Goal: Information Seeking & Learning: Learn about a topic

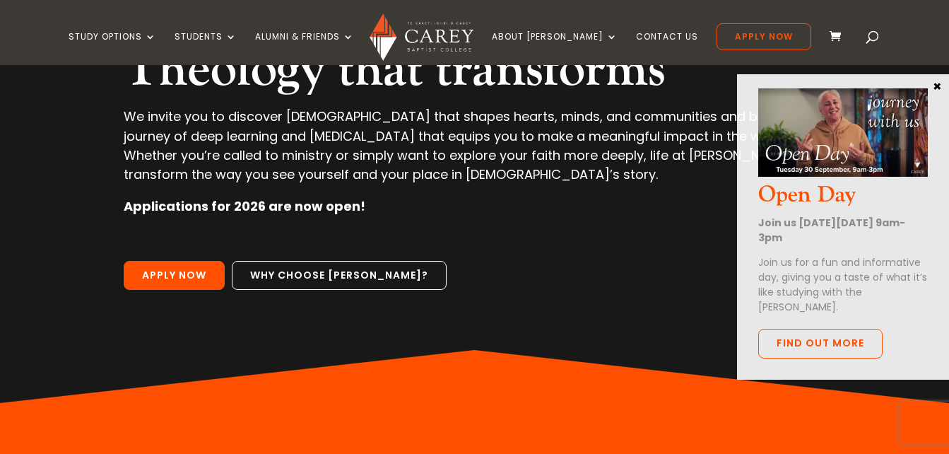
scroll to position [198, 0]
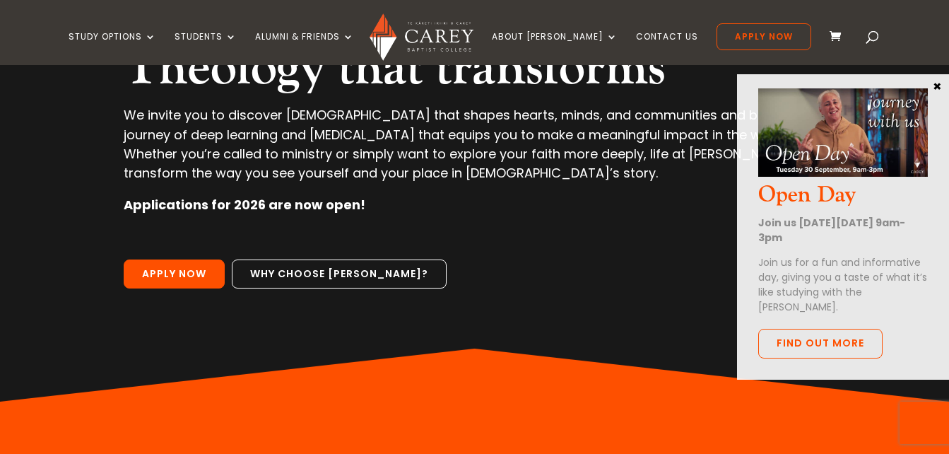
click at [941, 81] on button "×" at bounding box center [937, 85] width 14 height 13
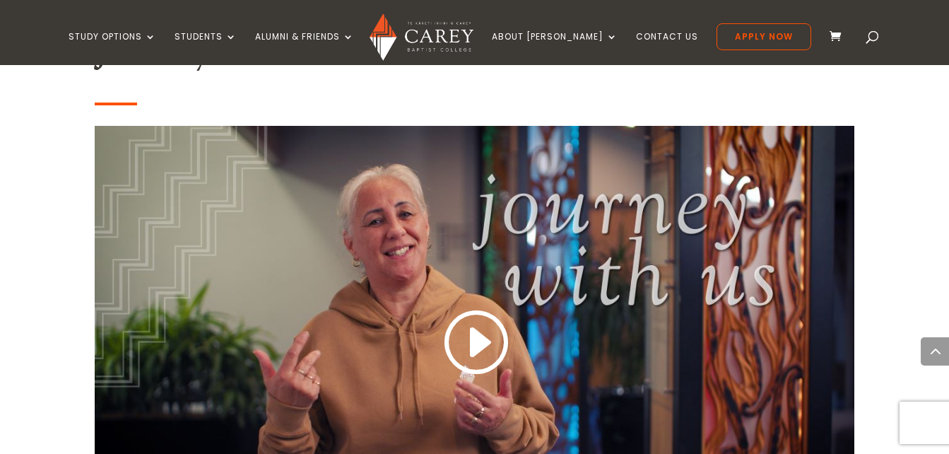
scroll to position [1187, 0]
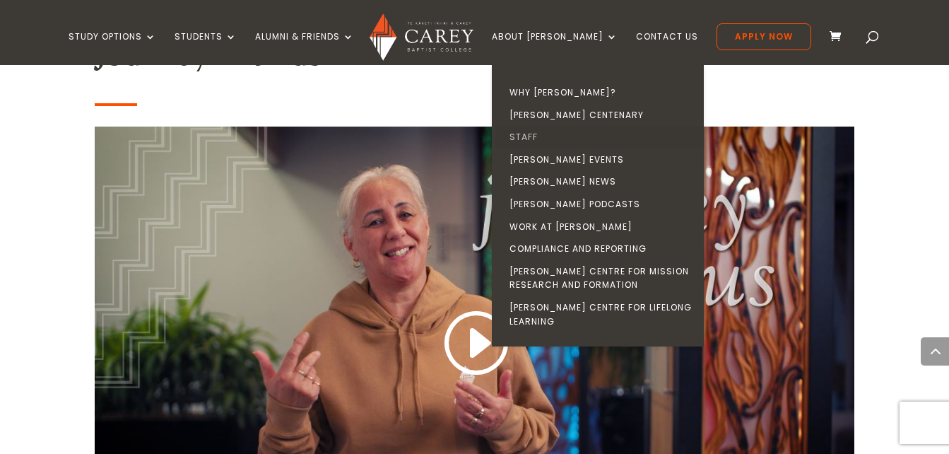
click at [560, 129] on link "Staff" at bounding box center [601, 137] width 212 height 23
click at [554, 134] on link "Staff" at bounding box center [601, 137] width 212 height 23
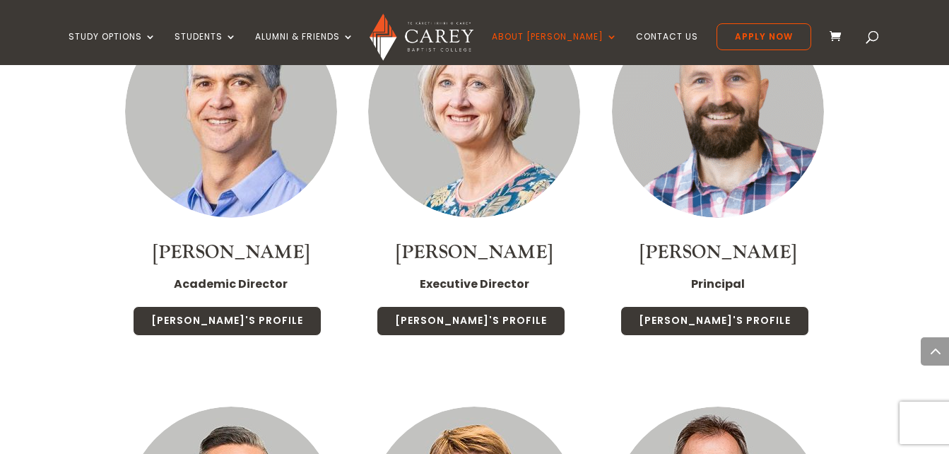
scroll to position [1187, 0]
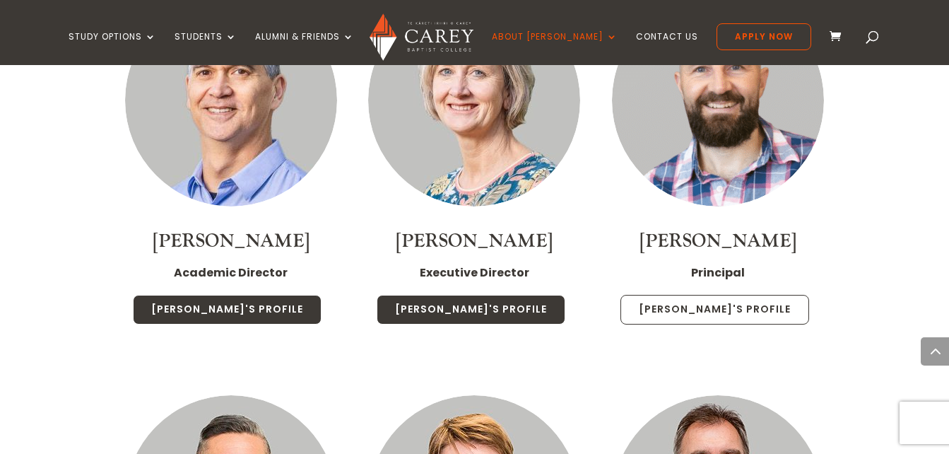
click at [734, 295] on link "[PERSON_NAME]'s Profile" at bounding box center [714, 310] width 189 height 30
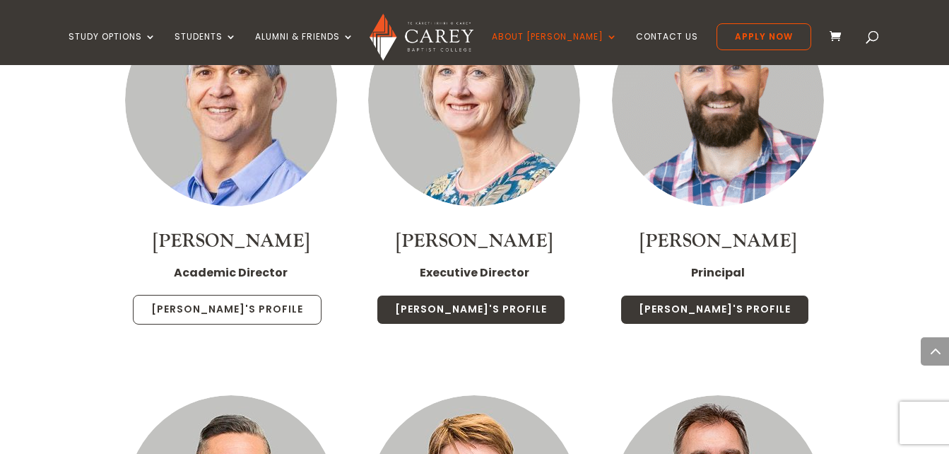
click at [254, 310] on link "[PERSON_NAME]'s Profile" at bounding box center [227, 310] width 189 height 30
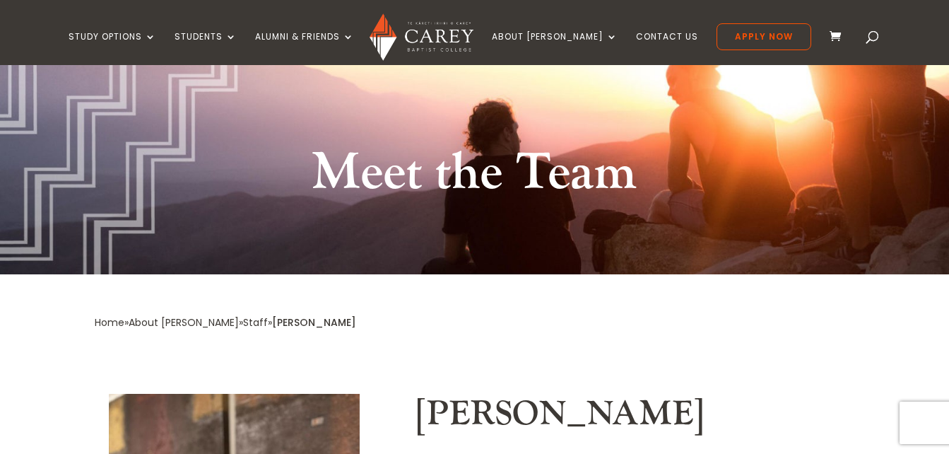
scroll to position [28, 0]
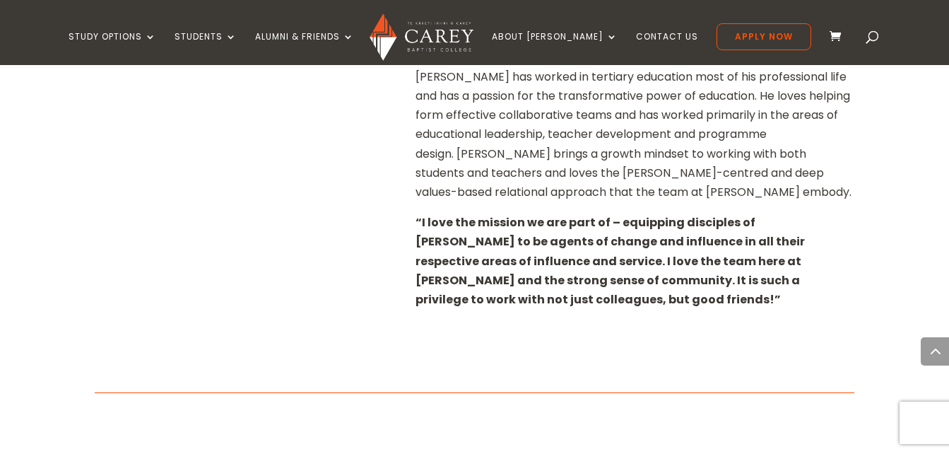
scroll to position [707, 0]
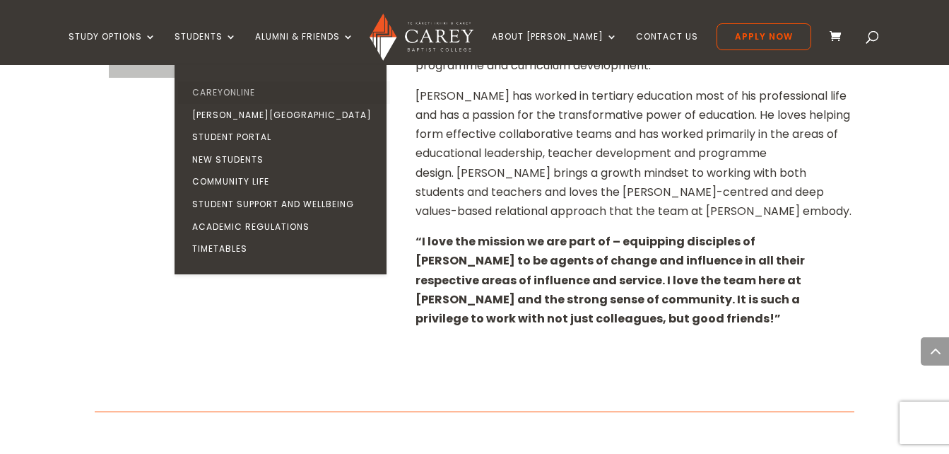
click at [257, 97] on link "CareyOnline" at bounding box center [284, 92] width 212 height 23
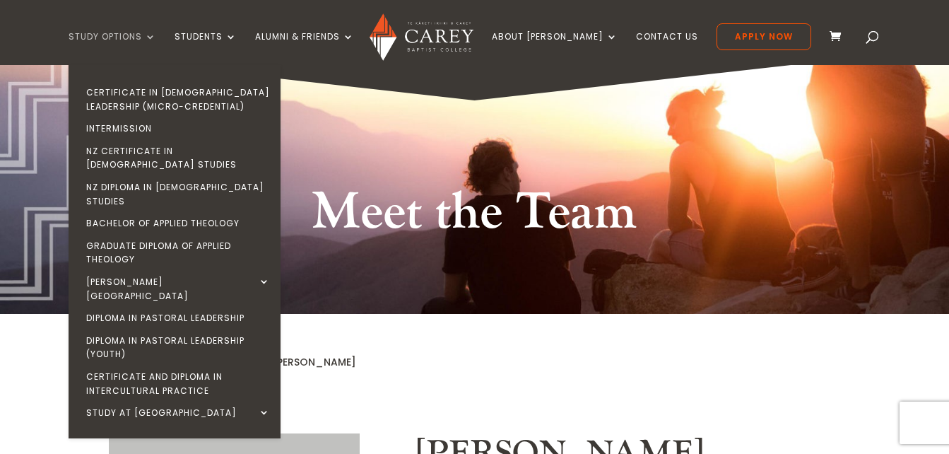
scroll to position [0, 0]
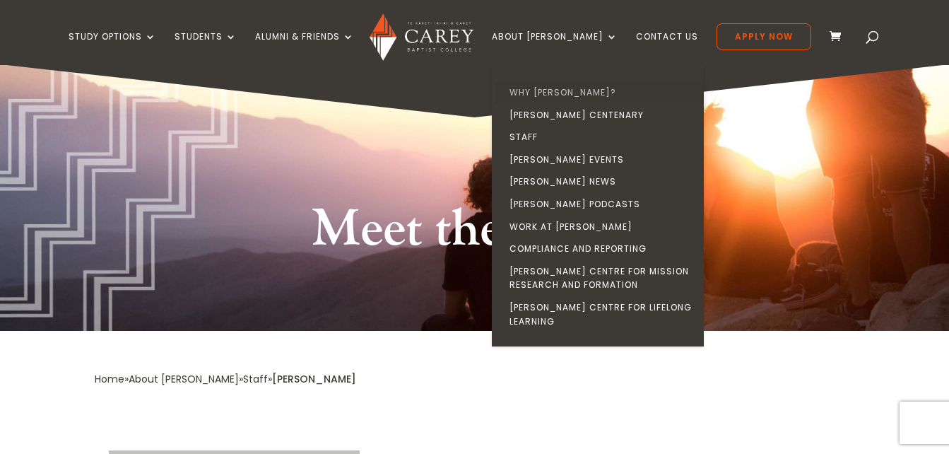
click at [580, 88] on link "Why [PERSON_NAME]?" at bounding box center [601, 92] width 212 height 23
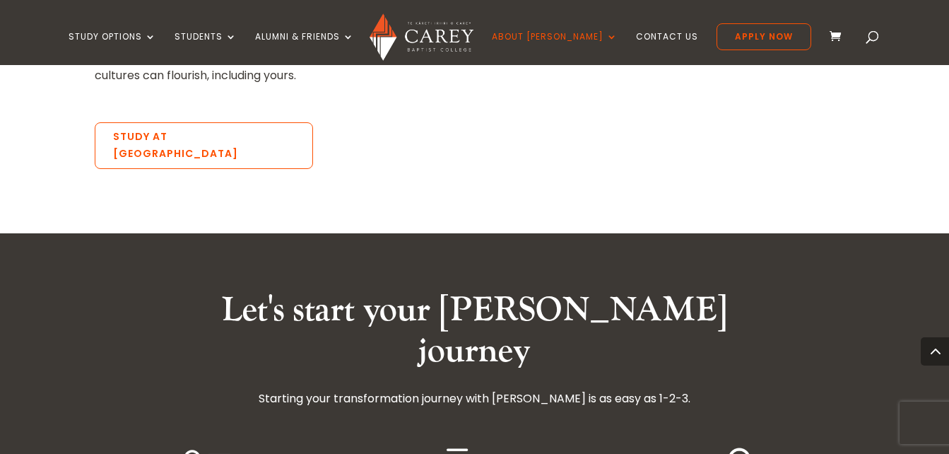
scroll to position [2261, 0]
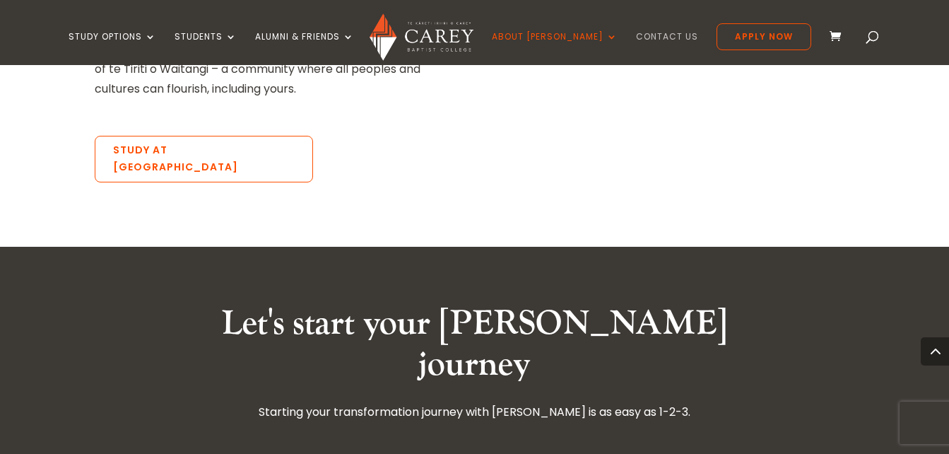
click at [654, 43] on link "Contact Us" at bounding box center [667, 48] width 62 height 33
click at [647, 37] on link "Contact Us" at bounding box center [667, 48] width 62 height 33
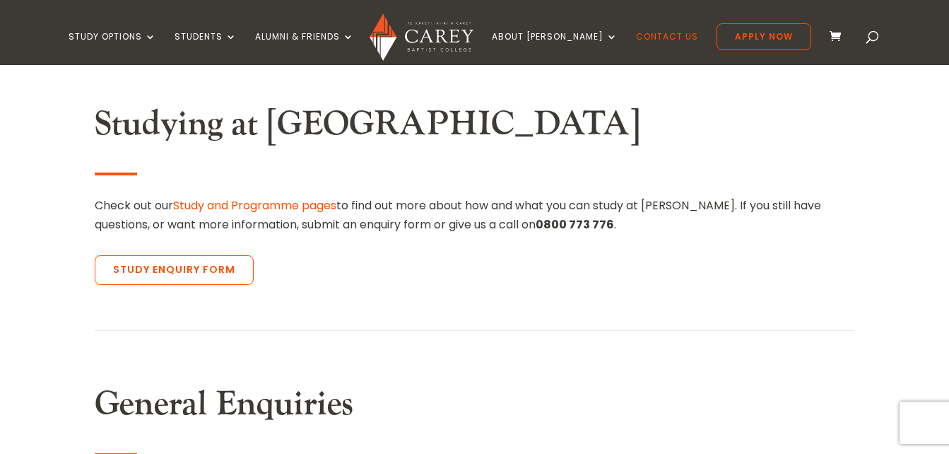
scroll to position [452, 0]
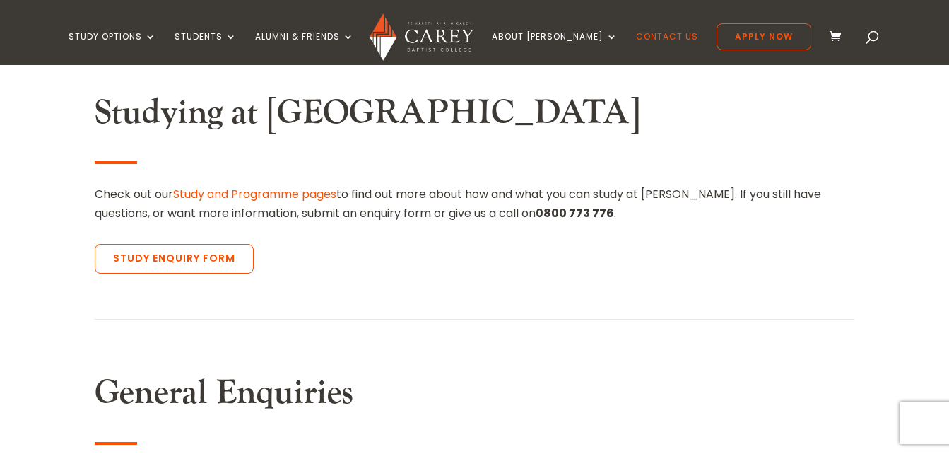
click at [315, 188] on link "Study and Programme pages" at bounding box center [254, 194] width 163 height 16
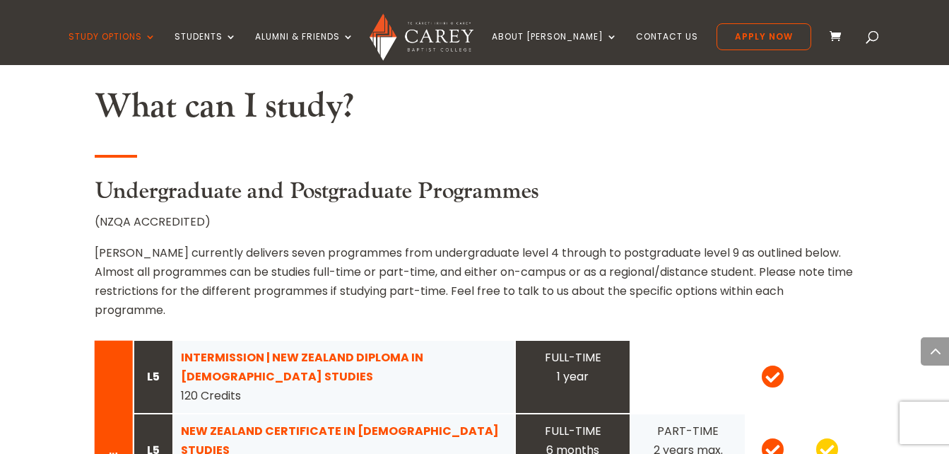
scroll to position [1216, 0]
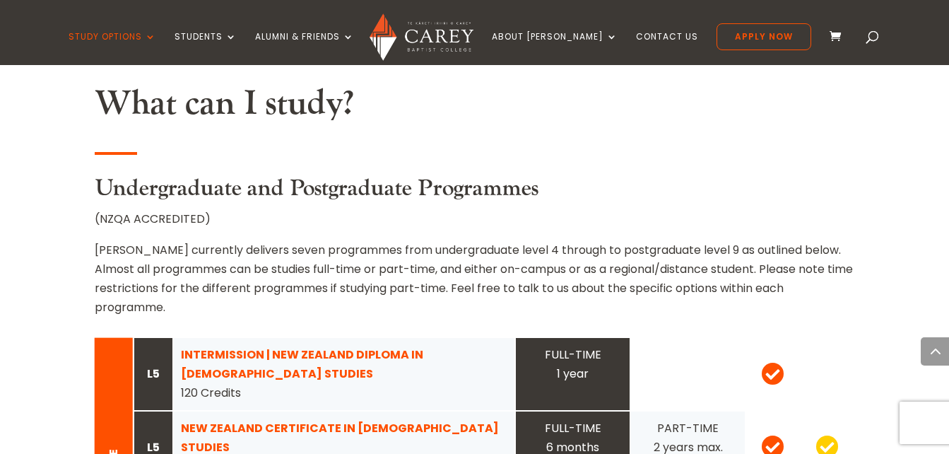
click at [182, 175] on h3 "Undergraduate and Postgraduate Programmes" at bounding box center [474, 192] width 759 height 34
copy h3 "Undergraduate"
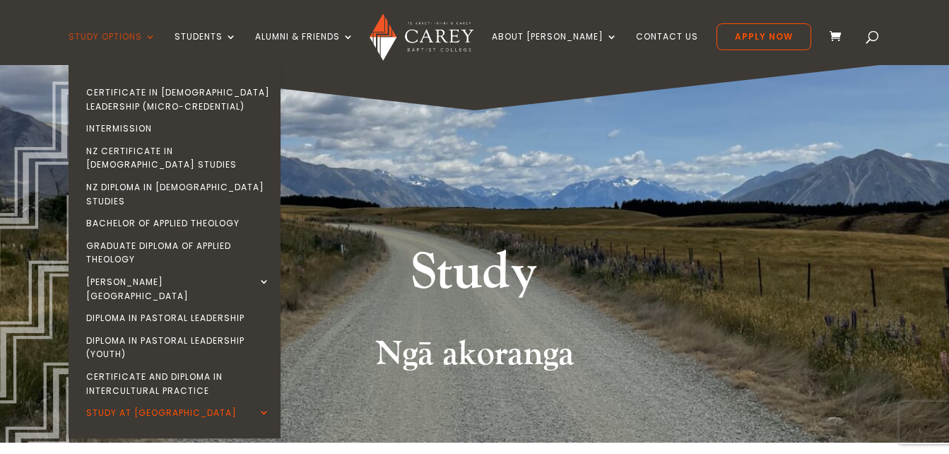
scroll to position [0, 0]
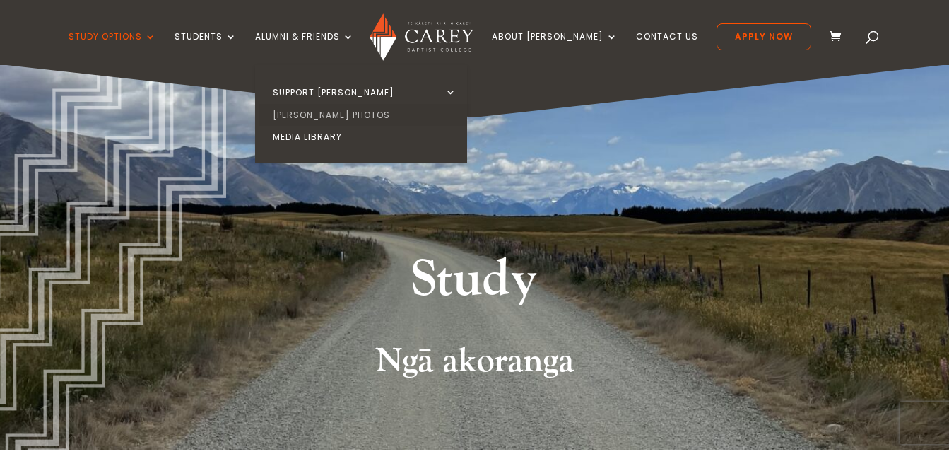
click at [370, 107] on link "[PERSON_NAME] Photos" at bounding box center [365, 115] width 212 height 23
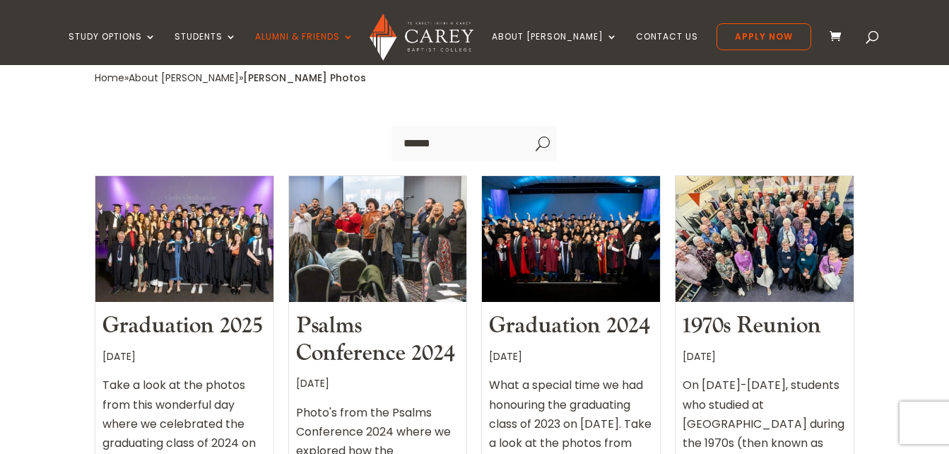
scroll to position [424, 0]
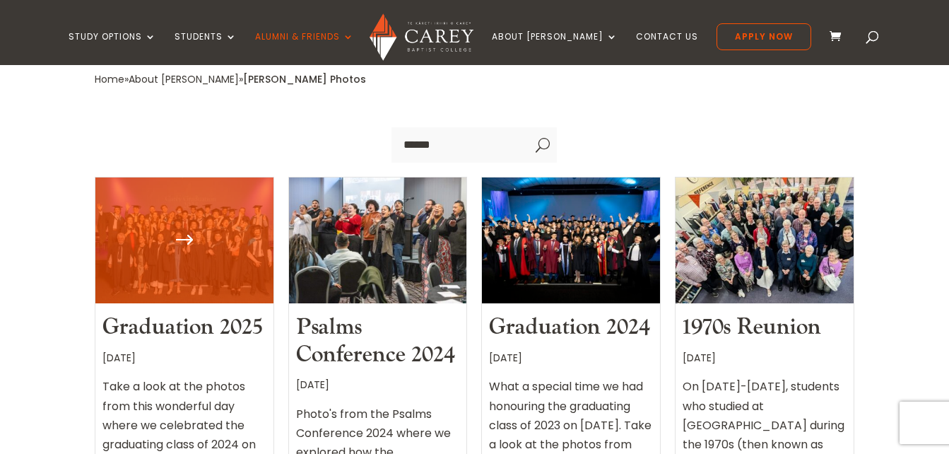
click at [208, 215] on div at bounding box center [184, 240] width 178 height 126
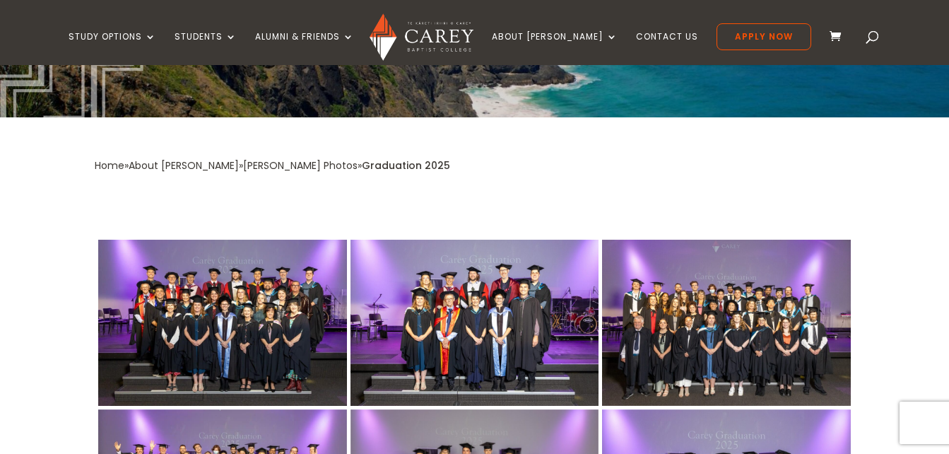
scroll to position [254, 0]
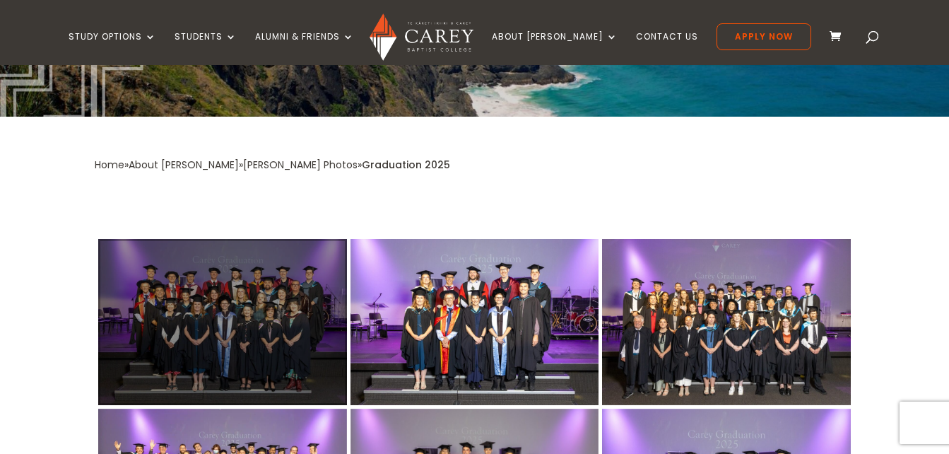
click at [237, 283] on div at bounding box center [222, 321] width 248 height 165
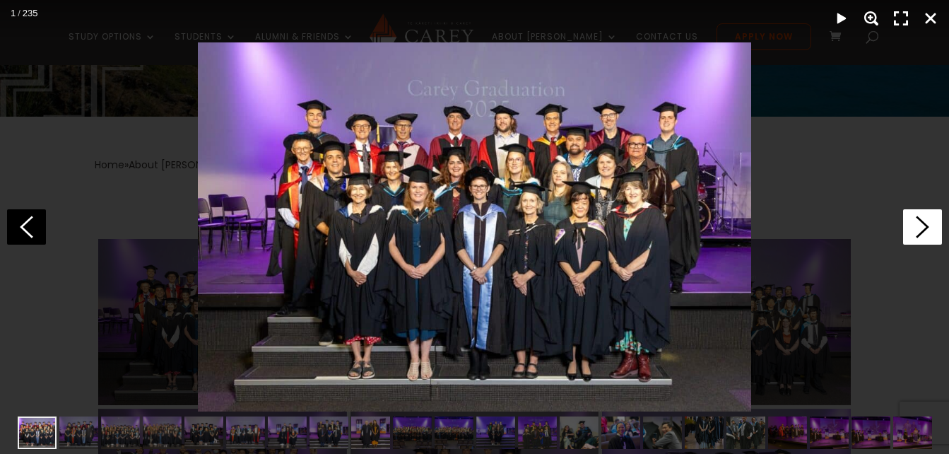
click at [916, 225] on icon at bounding box center [922, 226] width 39 height 35
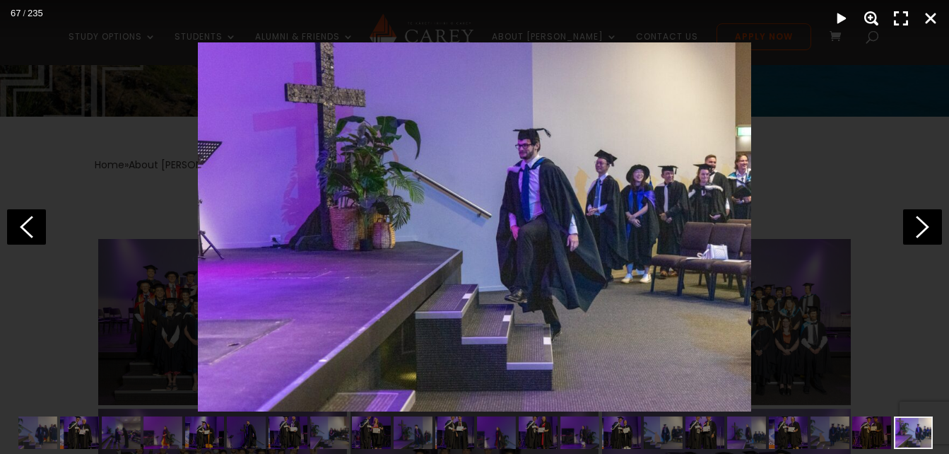
scroll to position [0, 1876]
click at [936, 14] on div "Close" at bounding box center [930, 18] width 27 height 27
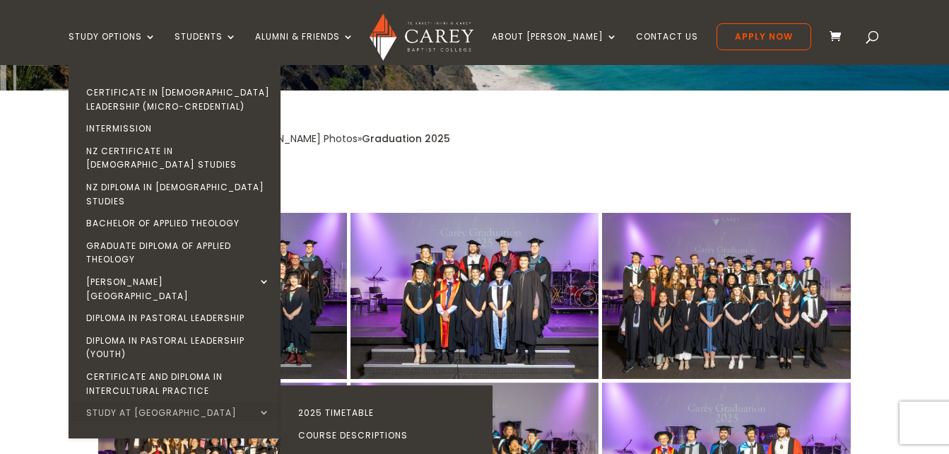
scroll to position [283, 0]
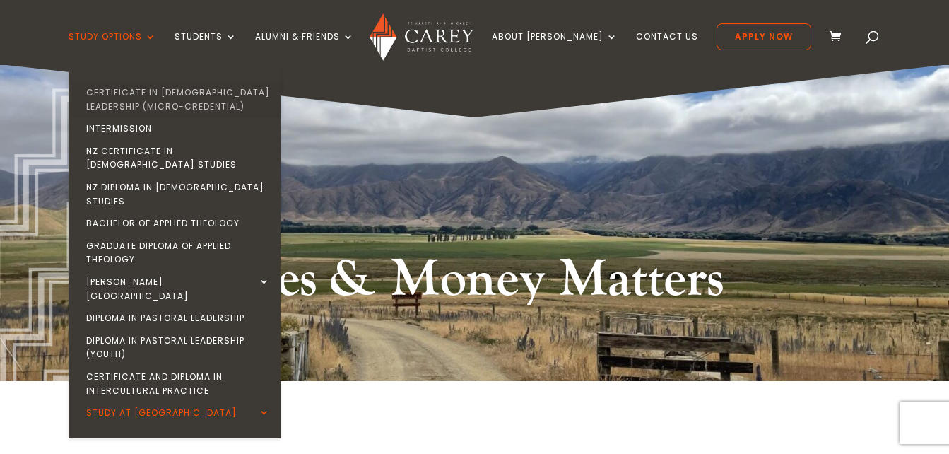
click at [184, 92] on link "Certificate in [DEMOGRAPHIC_DATA] Leadership (Micro-credential)" at bounding box center [178, 99] width 212 height 36
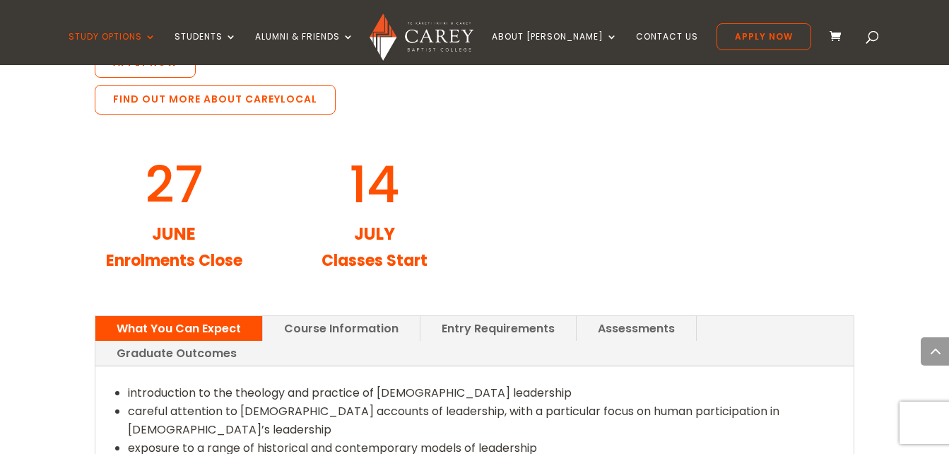
scroll to position [1640, 0]
click at [367, 315] on link "Course Information" at bounding box center [341, 327] width 157 height 25
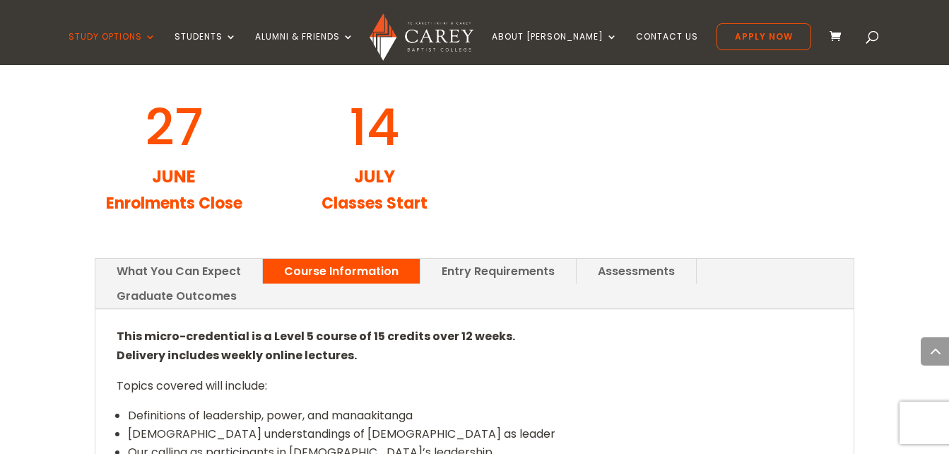
scroll to position [1724, 0]
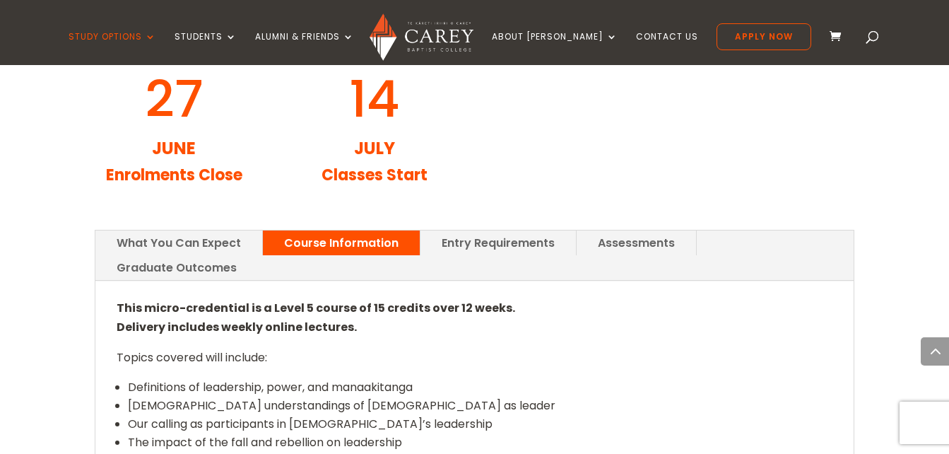
click at [479, 230] on link "Entry Requirements" at bounding box center [497, 242] width 155 height 25
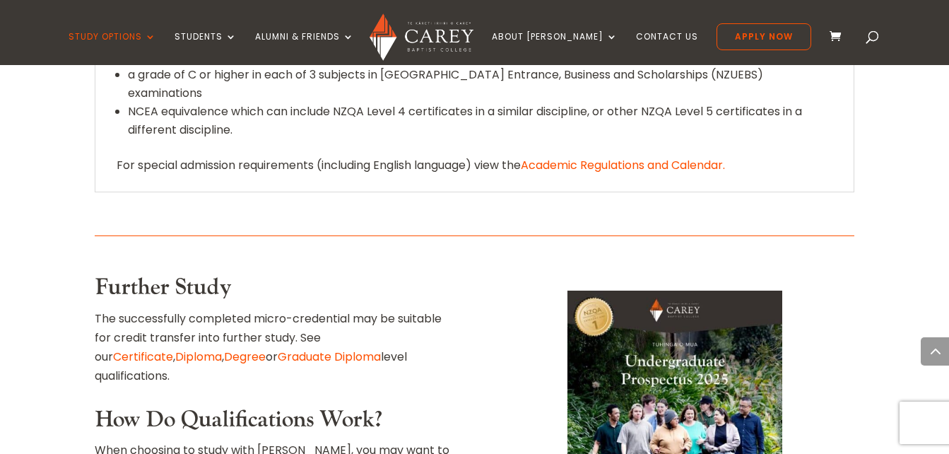
scroll to position [2118, 0]
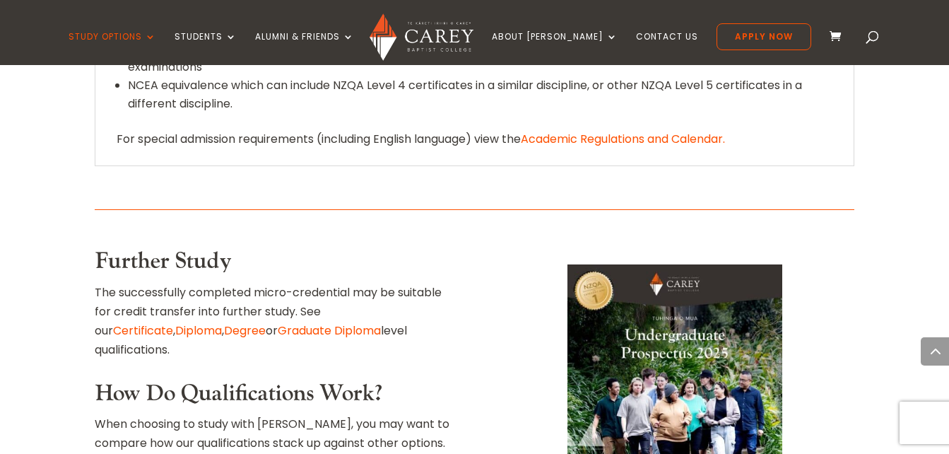
click at [695, 264] on img at bounding box center [675, 416] width 216 height 304
click at [664, 264] on img at bounding box center [675, 416] width 216 height 304
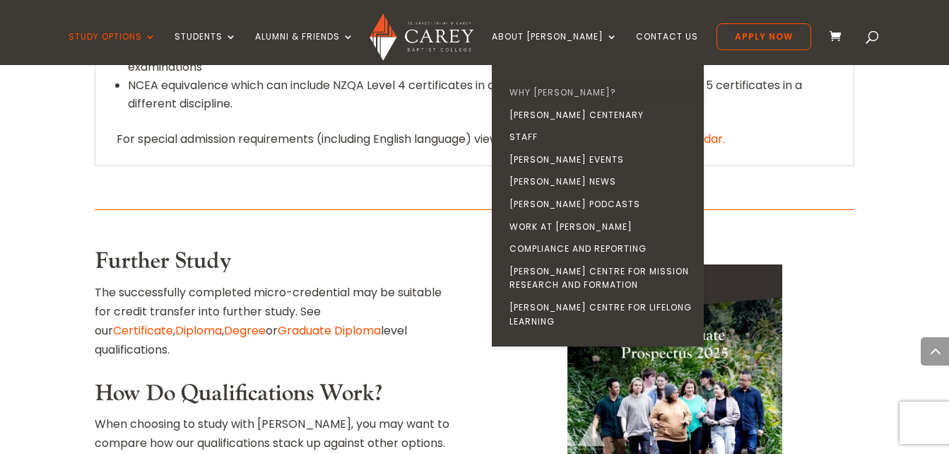
click at [580, 93] on link "Why [PERSON_NAME]?" at bounding box center [601, 92] width 212 height 23
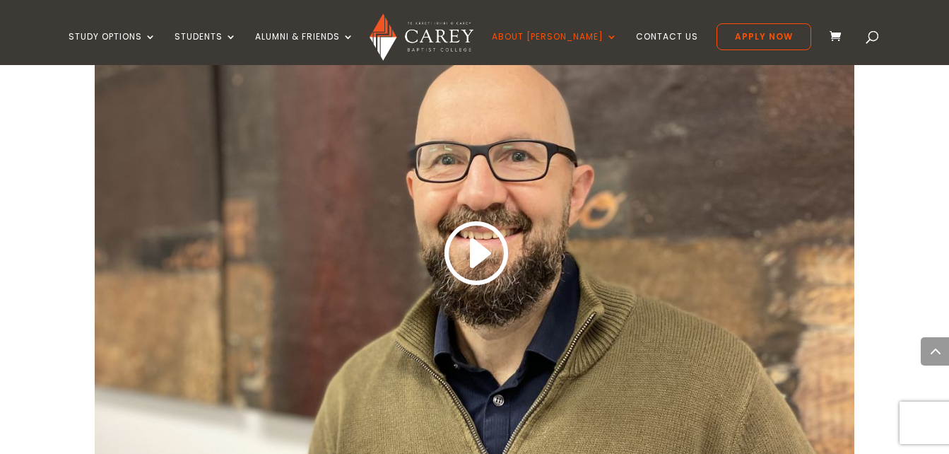
scroll to position [678, 0]
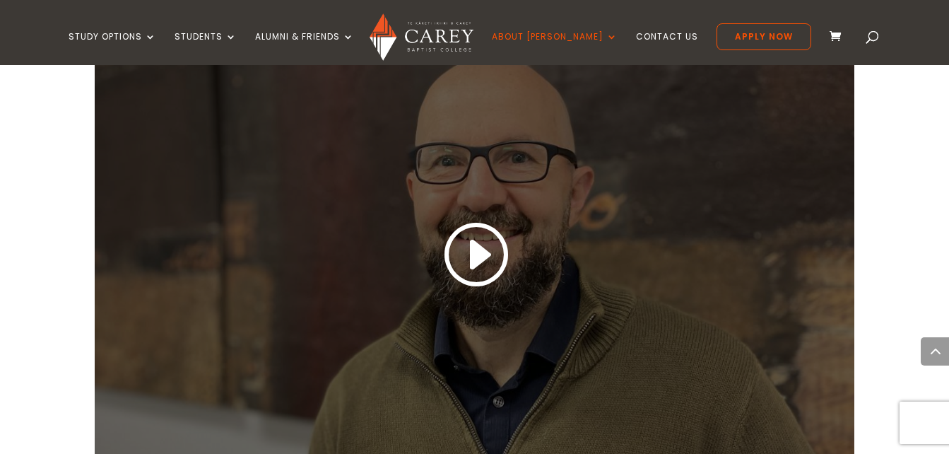
click at [536, 158] on div at bounding box center [474, 252] width 759 height 427
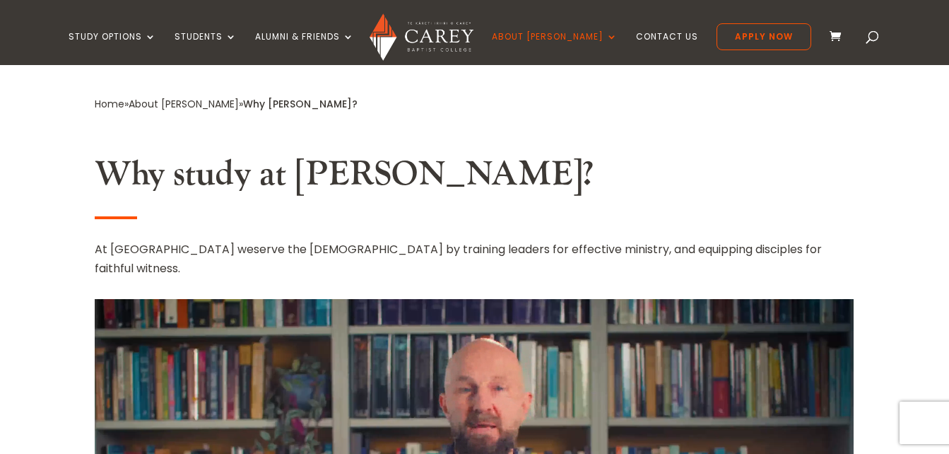
scroll to position [432, 0]
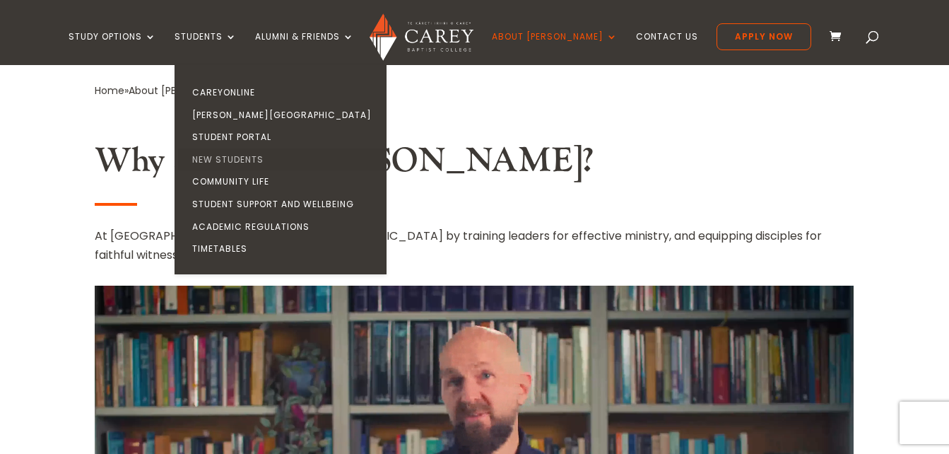
click at [277, 160] on link "New Students" at bounding box center [284, 159] width 212 height 23
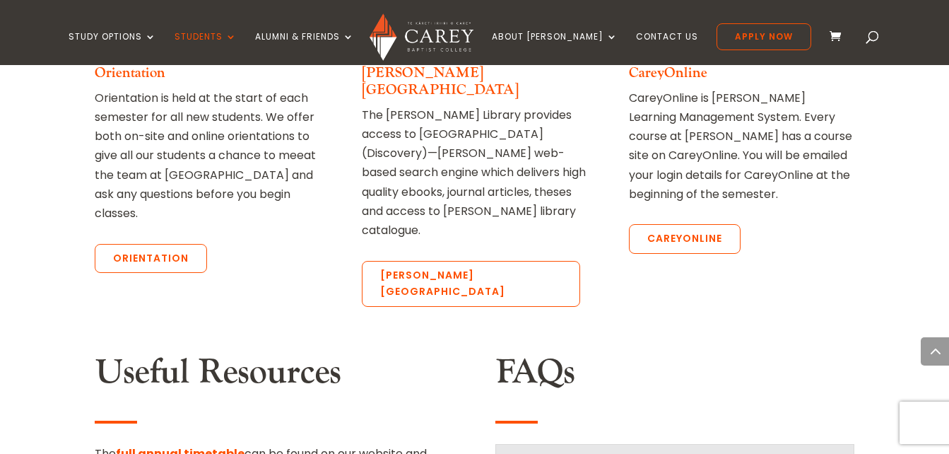
scroll to position [989, 0]
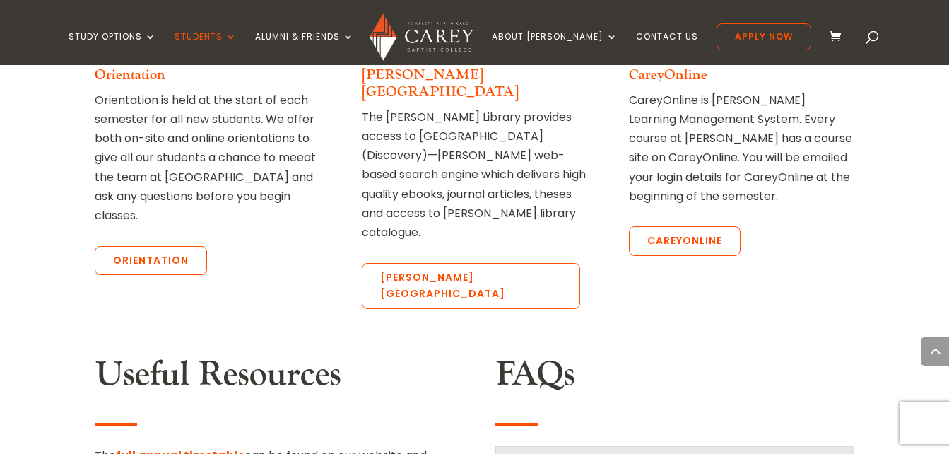
click at [182, 206] on div "Orientation Orientation is held at the start of each semester for all new stude…" at bounding box center [207, 88] width 225 height 387
click at [169, 246] on link "Orientation" at bounding box center [151, 261] width 112 height 30
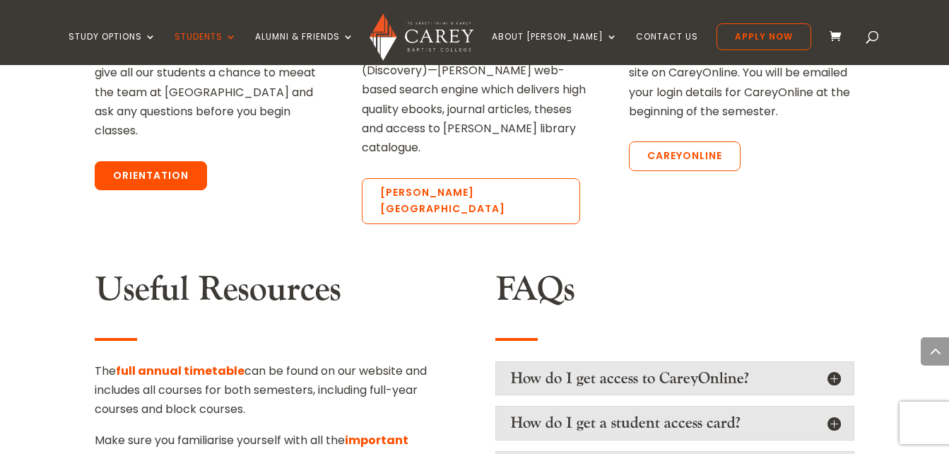
scroll to position [1117, 0]
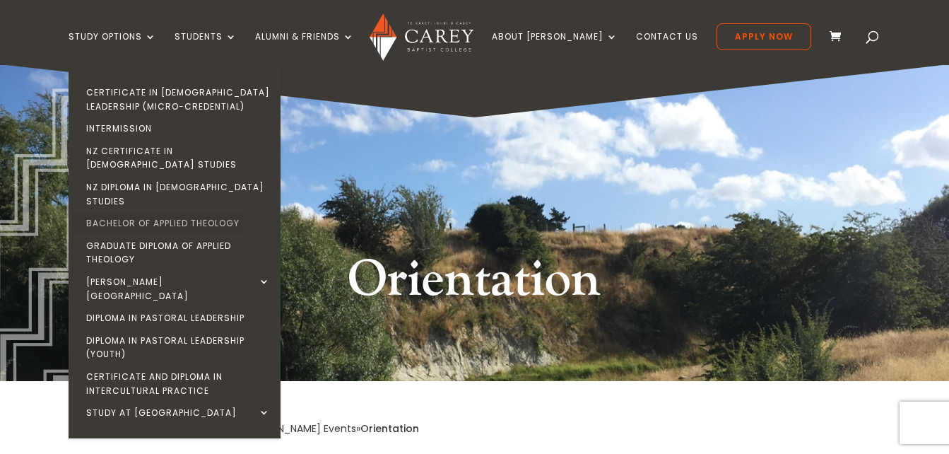
click at [218, 212] on link "Bachelor of Applied Theology" at bounding box center [178, 223] width 212 height 23
